Goal: Information Seeking & Learning: Learn about a topic

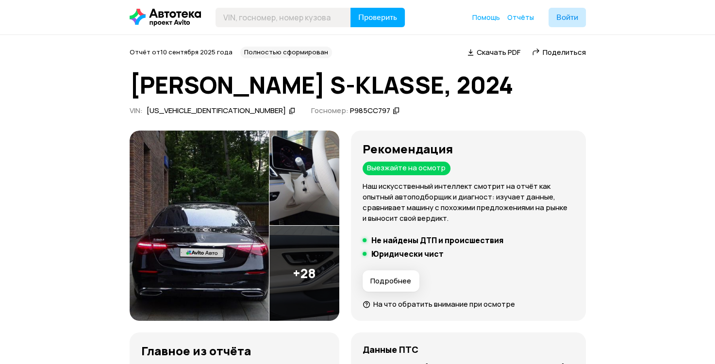
click at [217, 244] on img at bounding box center [200, 226] width 140 height 191
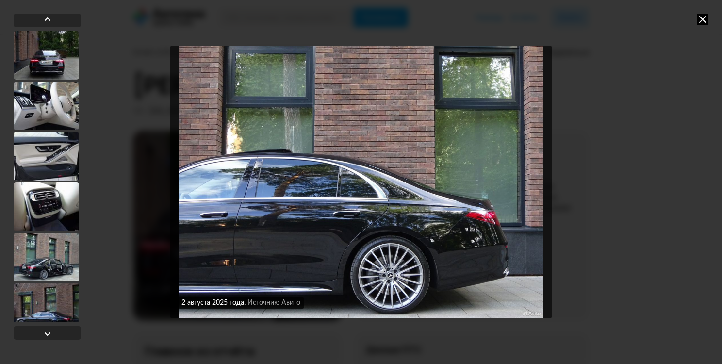
click at [705, 22] on icon at bounding box center [703, 20] width 12 height 12
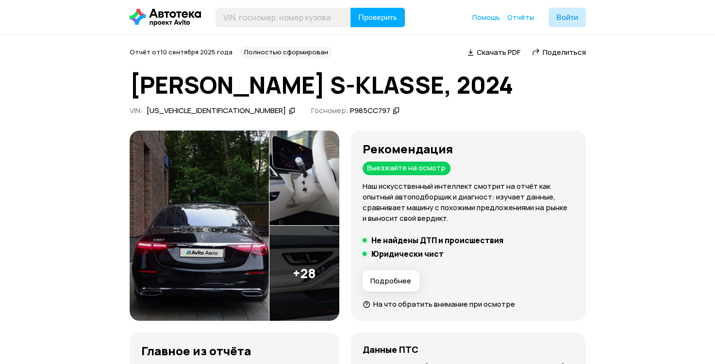
click at [229, 232] on img at bounding box center [200, 226] width 140 height 191
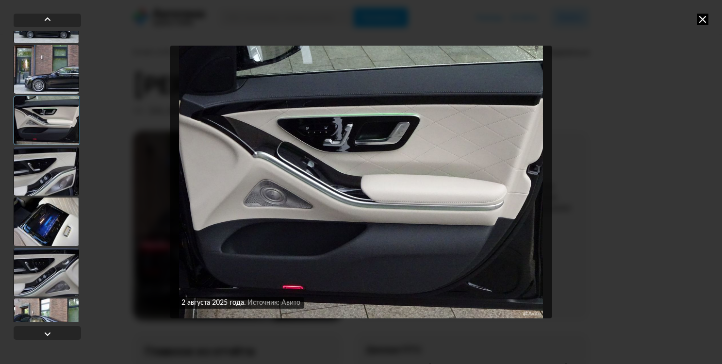
scroll to position [568, 0]
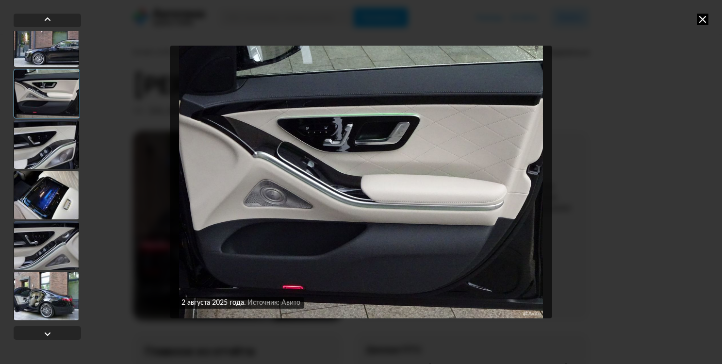
click at [45, 192] on div at bounding box center [47, 195] width 66 height 49
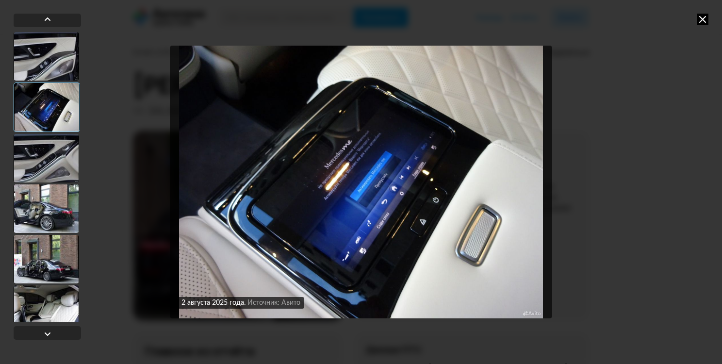
scroll to position [699, 0]
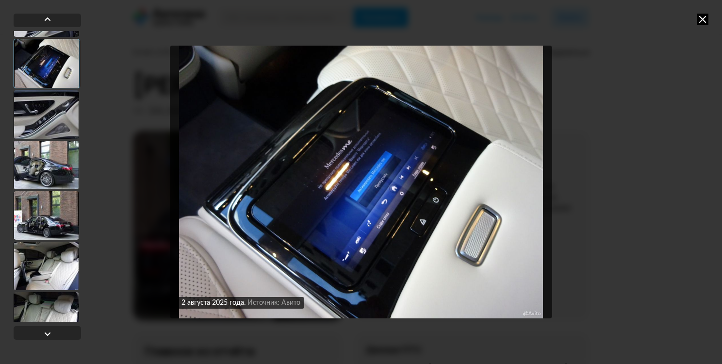
click at [45, 255] on div at bounding box center [47, 266] width 66 height 49
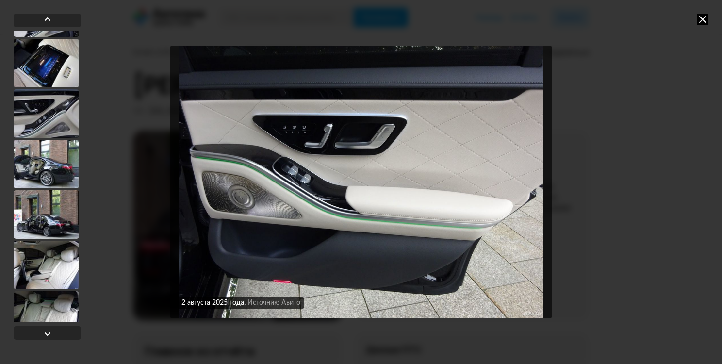
click at [704, 19] on icon at bounding box center [703, 20] width 12 height 12
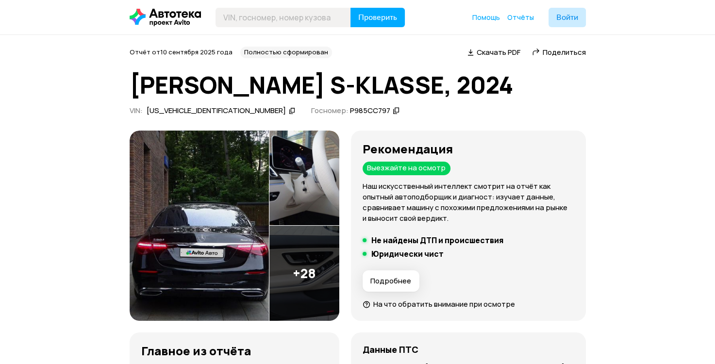
click at [233, 203] on img at bounding box center [200, 226] width 140 height 191
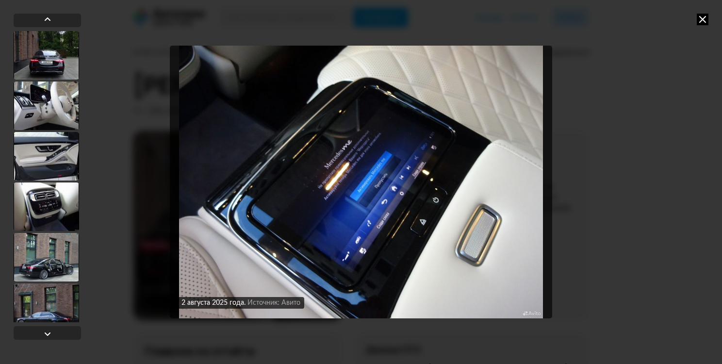
click at [48, 257] on div at bounding box center [47, 257] width 66 height 49
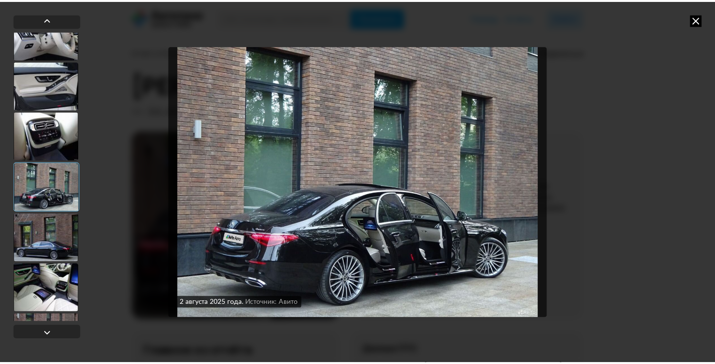
scroll to position [87, 0]
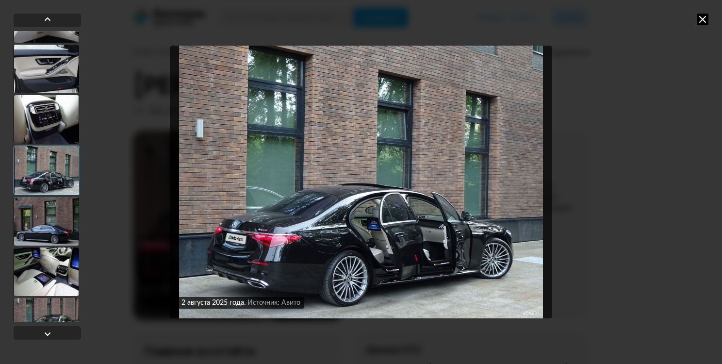
click at [50, 211] on div at bounding box center [47, 221] width 66 height 49
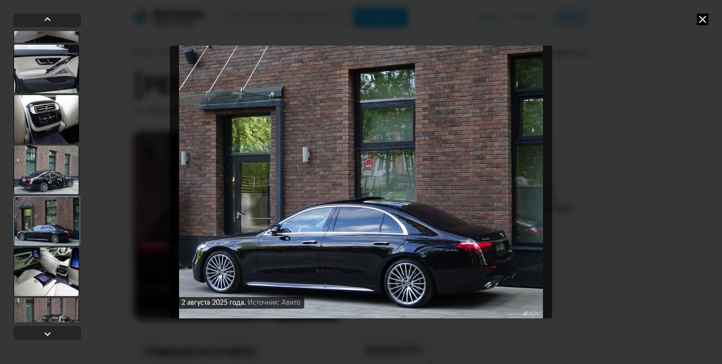
click at [702, 22] on icon at bounding box center [703, 20] width 12 height 12
